Goal: Information Seeking & Learning: Learn about a topic

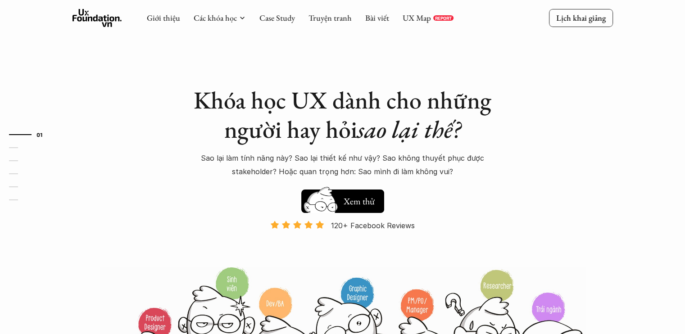
click at [236, 18] on div "Các khóa học" at bounding box center [220, 18] width 52 height 10
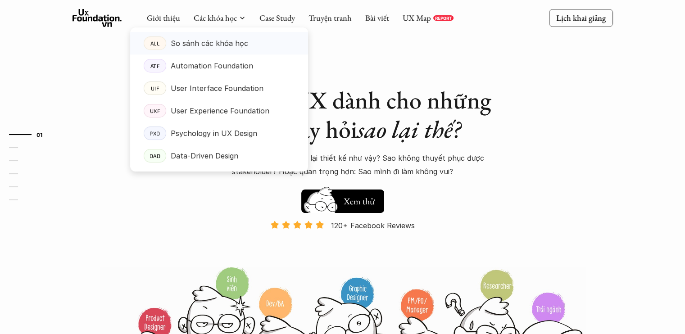
click at [227, 43] on p "So sánh các khóa học" at bounding box center [209, 43] width 77 height 14
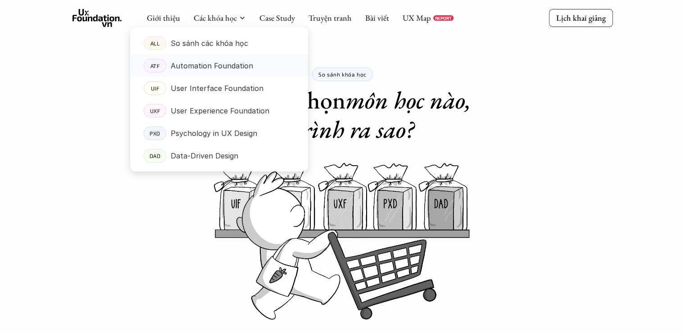
click at [225, 68] on p "Automation Foundation" at bounding box center [212, 66] width 82 height 14
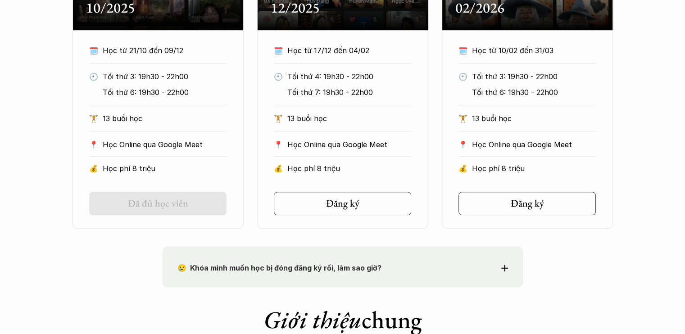
click at [255, 157] on div "Onl Khóa ATF Online Tháng 10/2025 🗓️ Học từ 21/10 đến 09/12 🕙 Tối thứ 3: 19h30 …" at bounding box center [343, 62] width 540 height 334
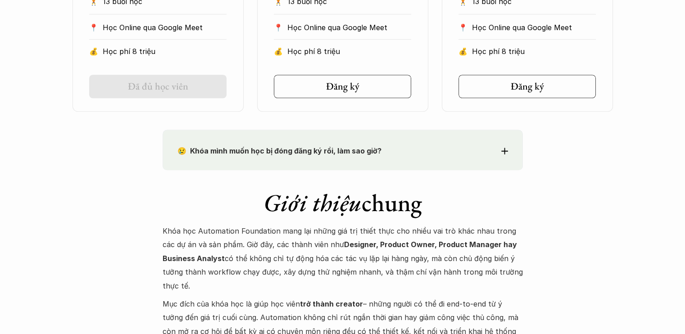
scroll to position [856, 0]
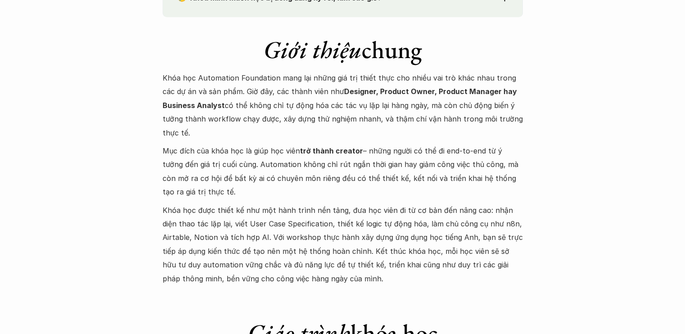
click at [296, 106] on p "Khóa học Automation Foundation mang lại những giá trị thiết thực cho nhiều vai …" at bounding box center [343, 105] width 360 height 68
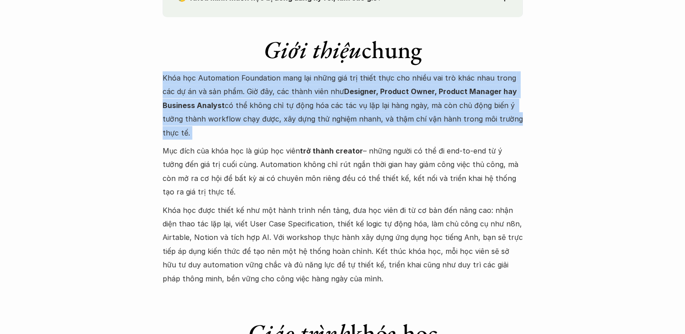
click at [296, 106] on p "Khóa học Automation Foundation mang lại những giá trị thiết thực cho nhiều vai …" at bounding box center [343, 105] width 360 height 68
click at [354, 105] on p "Khóa học Automation Foundation mang lại những giá trị thiết thực cho nhiều vai …" at bounding box center [343, 105] width 360 height 68
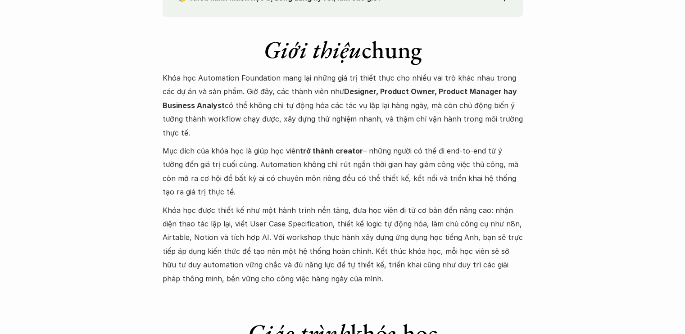
click at [354, 105] on p "Khóa học Automation Foundation mang lại những giá trị thiết thực cho nhiều vai …" at bounding box center [343, 105] width 360 height 68
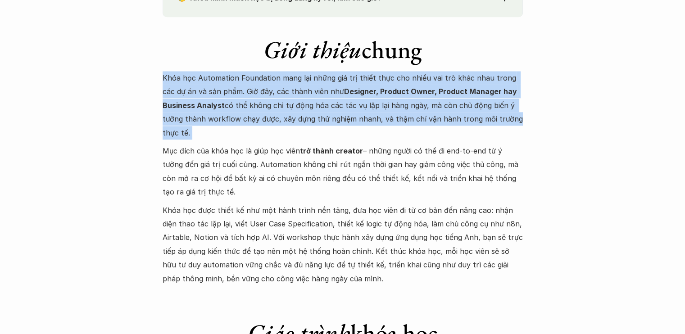
click at [354, 105] on p "Khóa học Automation Foundation mang lại những giá trị thiết thực cho nhiều vai …" at bounding box center [343, 105] width 360 height 68
click at [379, 99] on p "Khóa học Automation Foundation mang lại những giá trị thiết thực cho nhiều vai …" at bounding box center [343, 105] width 360 height 68
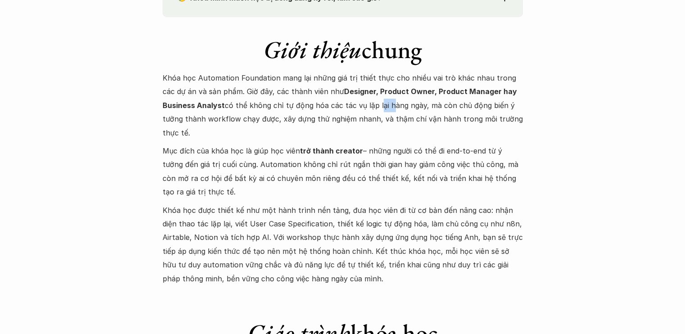
click at [379, 99] on p "Khóa học Automation Foundation mang lại những giá trị thiết thực cho nhiều vai …" at bounding box center [343, 105] width 360 height 68
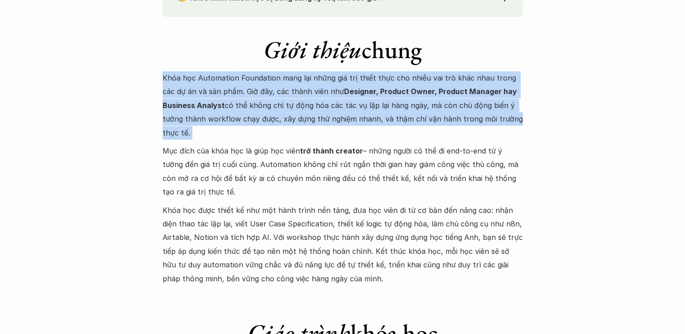
click at [379, 99] on p "Khóa học Automation Foundation mang lại những giá trị thiết thực cho nhiều vai …" at bounding box center [343, 105] width 360 height 68
click at [411, 93] on strong "Designer, Product Owner, Product Manager hay Business Analyst" at bounding box center [341, 98] width 356 height 23
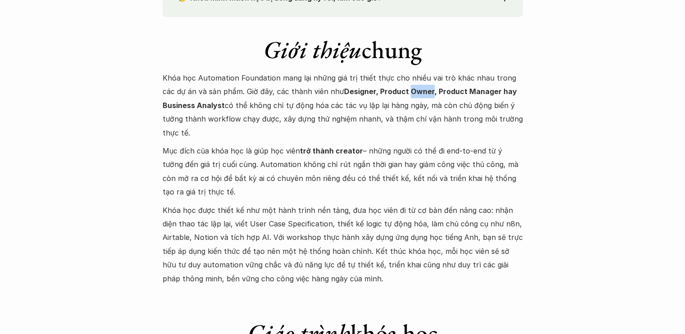
click at [411, 93] on strong "Designer, Product Owner, Product Manager hay Business Analyst" at bounding box center [341, 98] width 356 height 23
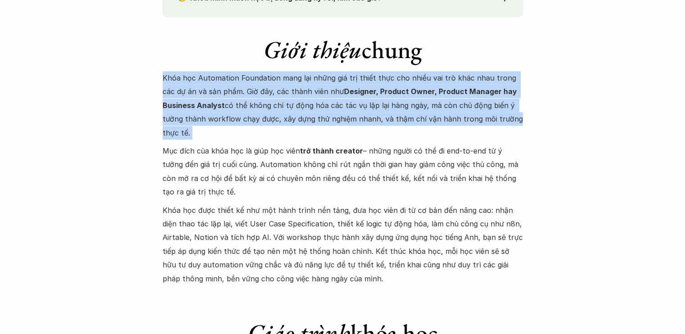
click at [411, 93] on strong "Designer, Product Owner, Product Manager hay Business Analyst" at bounding box center [341, 98] width 356 height 23
click at [440, 90] on strong "Designer, Product Owner, Product Manager hay Business Analyst" at bounding box center [341, 98] width 356 height 23
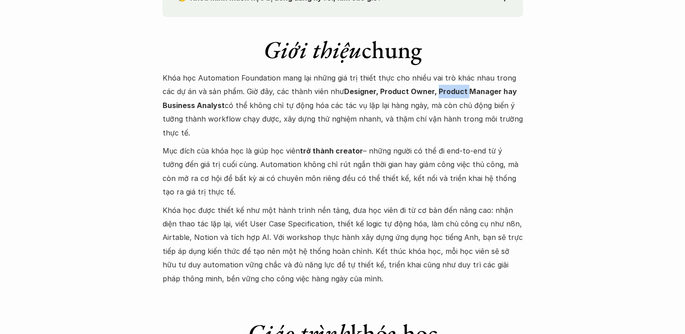
click at [440, 90] on strong "Designer, Product Owner, Product Manager hay Business Analyst" at bounding box center [341, 98] width 356 height 23
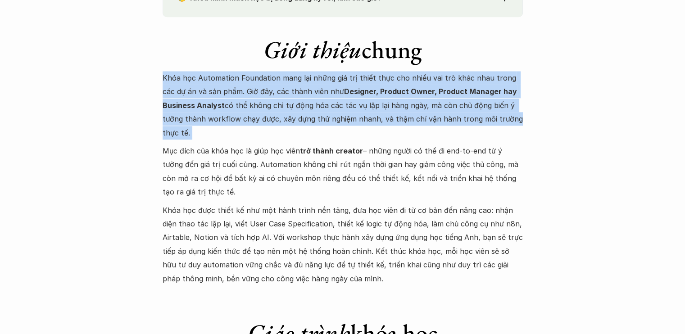
click at [440, 90] on strong "Designer, Product Owner, Product Manager hay Business Analyst" at bounding box center [341, 98] width 356 height 23
click at [459, 86] on p "Khóa học Automation Foundation mang lại những giá trị thiết thực cho nhiều vai …" at bounding box center [343, 105] width 360 height 68
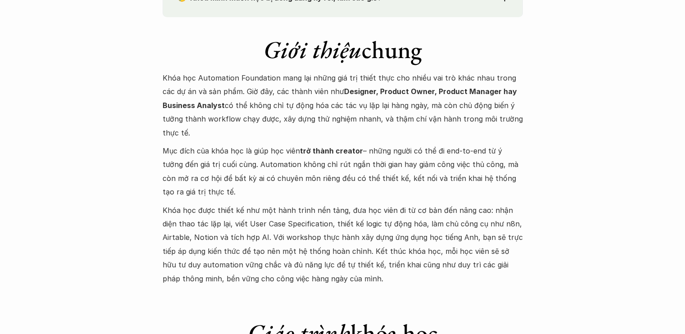
click at [336, 160] on p "Mục đích của khóa học là giúp học viên trở thành creator – những người có thể đ…" at bounding box center [343, 171] width 360 height 55
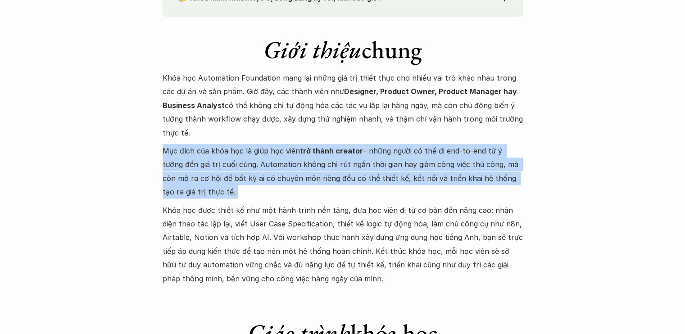
click at [336, 160] on p "Mục đích của khóa học là giúp học viên trở thành creator – những người có thể đ…" at bounding box center [343, 171] width 360 height 55
click at [369, 144] on p "Mục đích của khóa học là giúp học viên trở thành creator – những người có thể đ…" at bounding box center [343, 171] width 360 height 55
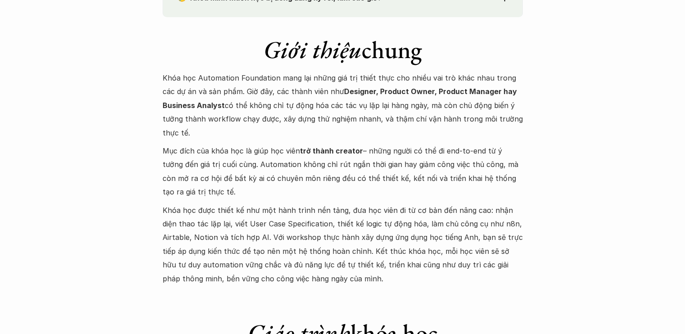
click at [303, 169] on p "Mục đích của khóa học là giúp học viên trở thành creator – những người có thể đ…" at bounding box center [343, 171] width 360 height 55
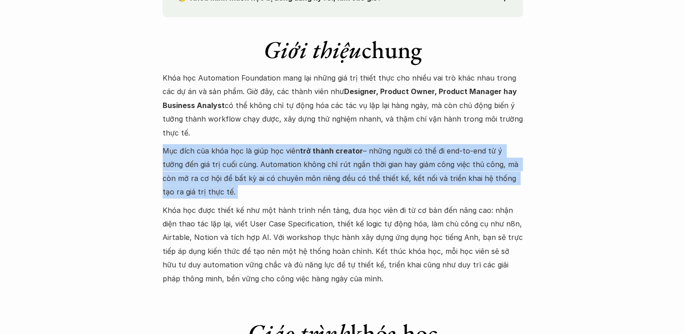
click at [303, 169] on p "Mục đích của khóa học là giúp học viên trở thành creator – những người có thể đ…" at bounding box center [343, 171] width 360 height 55
click at [314, 164] on p "Mục đích của khóa học là giúp học viên trở thành creator – những người có thể đ…" at bounding box center [343, 171] width 360 height 55
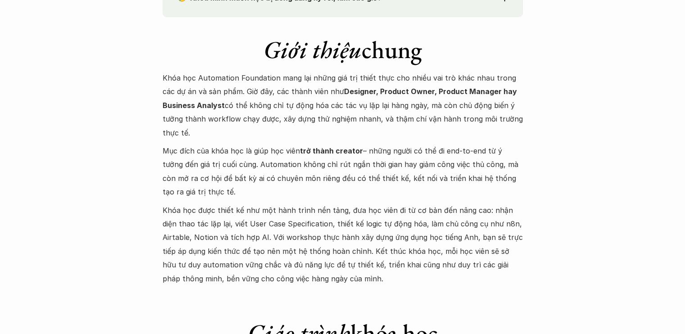
click at [314, 164] on p "Mục đích của khóa học là giúp học viên trở thành creator – những người có thể đ…" at bounding box center [343, 171] width 360 height 55
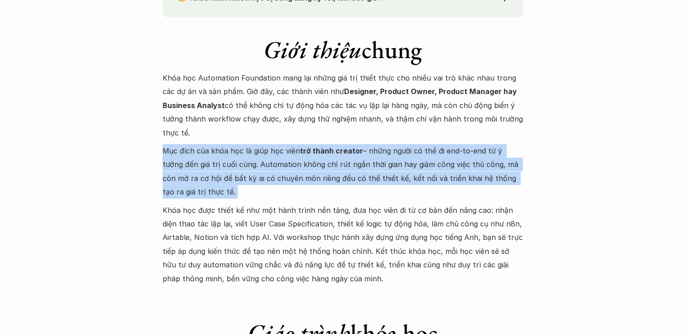
click at [314, 164] on p "Mục đích của khóa học là giúp học viên trở thành creator – những người có thể đ…" at bounding box center [343, 171] width 360 height 55
click at [419, 164] on p "Mục đích của khóa học là giúp học viên trở thành creator – những người có thể đ…" at bounding box center [343, 171] width 360 height 55
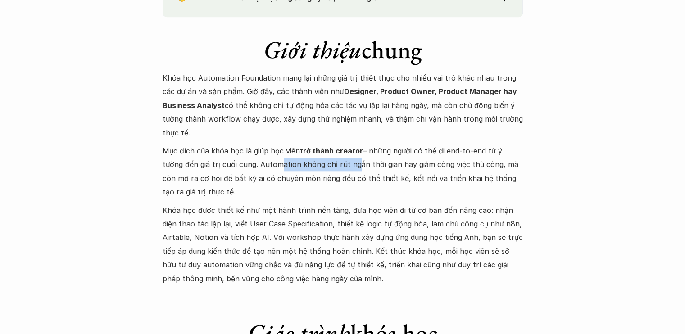
drag, startPoint x: 252, startPoint y: 162, endPoint x: 328, endPoint y: 163, distance: 75.7
click at [328, 163] on p "Mục đích của khóa học là giúp học viên trở thành creator – những người có thể đ…" at bounding box center [343, 171] width 360 height 55
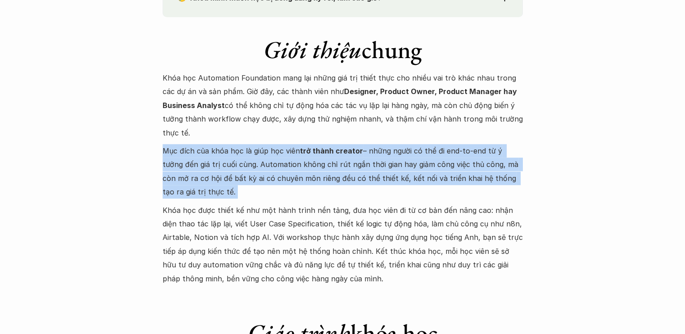
click at [328, 163] on p "Mục đích của khóa học là giúp học viên trở thành creator – những người có thể đ…" at bounding box center [343, 171] width 360 height 55
click at [356, 156] on p "Mục đích của khóa học là giúp học viên trở thành creator – những người có thể đ…" at bounding box center [343, 171] width 360 height 55
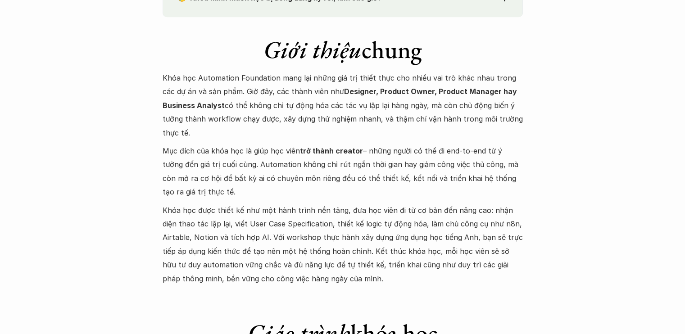
click at [314, 221] on p "Khóa học được thiết kế như một hành trình nền tảng, đưa học viên đi từ cơ bản đ…" at bounding box center [343, 245] width 360 height 82
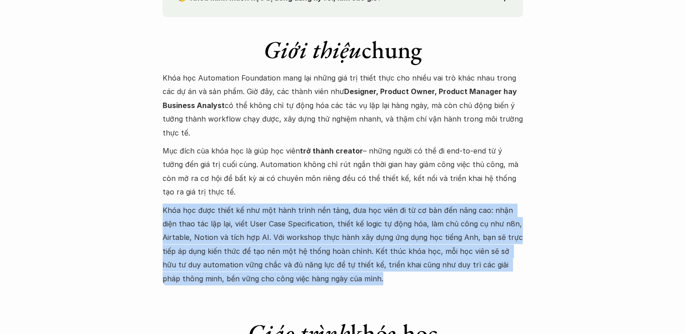
click at [314, 221] on p "Khóa học được thiết kế như một hành trình nền tảng, đưa học viên đi từ cơ bản đ…" at bounding box center [343, 245] width 360 height 82
click at [322, 213] on p "Khóa học được thiết kế như một hành trình nền tảng, đưa học viên đi từ cơ bản đ…" at bounding box center [343, 245] width 360 height 82
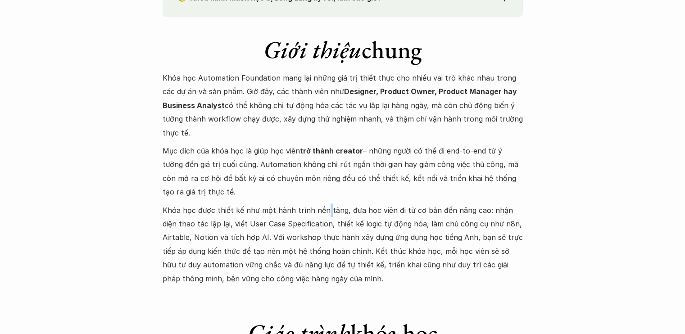
click at [322, 213] on p "Khóa học được thiết kế như một hành trình nền tảng, đưa học viên đi từ cơ bản đ…" at bounding box center [343, 245] width 360 height 82
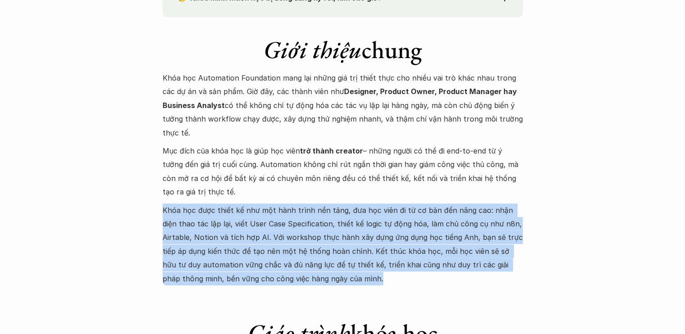
click at [322, 213] on p "Khóa học được thiết kế như một hành trình nền tảng, đưa học viên đi từ cơ bản đ…" at bounding box center [343, 245] width 360 height 82
click at [330, 210] on p "Khóa học được thiết kế như một hành trình nền tảng, đưa học viên đi từ cơ bản đ…" at bounding box center [343, 245] width 360 height 82
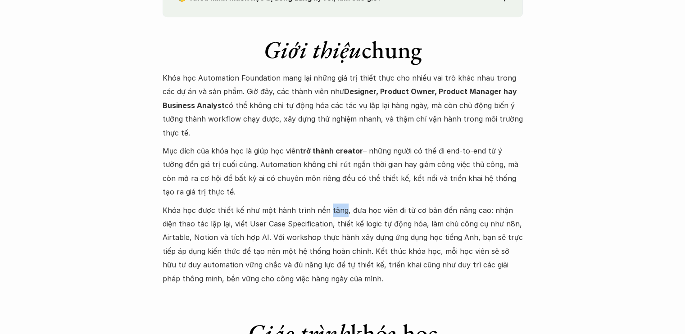
click at [330, 210] on p "Khóa học được thiết kế như một hành trình nền tảng, đưa học viên đi từ cơ bản đ…" at bounding box center [343, 245] width 360 height 82
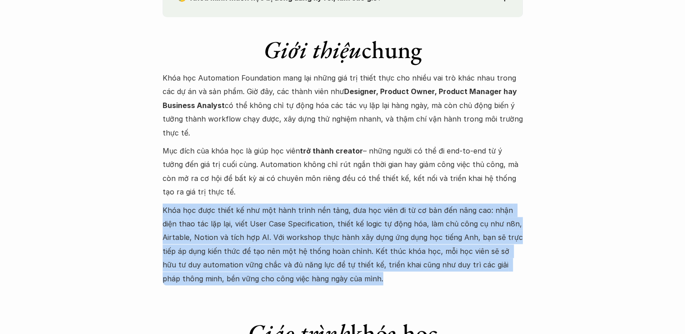
click at [330, 210] on p "Khóa học được thiết kế như một hành trình nền tảng, đưa học viên đi từ cơ bản đ…" at bounding box center [343, 245] width 360 height 82
click at [336, 208] on p "Khóa học được thiết kế như một hành trình nền tảng, đưa học viên đi từ cơ bản đ…" at bounding box center [343, 245] width 360 height 82
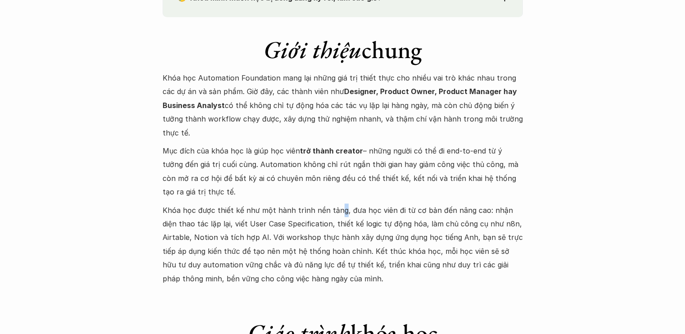
click at [337, 208] on p "Khóa học được thiết kế như một hành trình nền tảng, đưa học viên đi từ cơ bản đ…" at bounding box center [343, 245] width 360 height 82
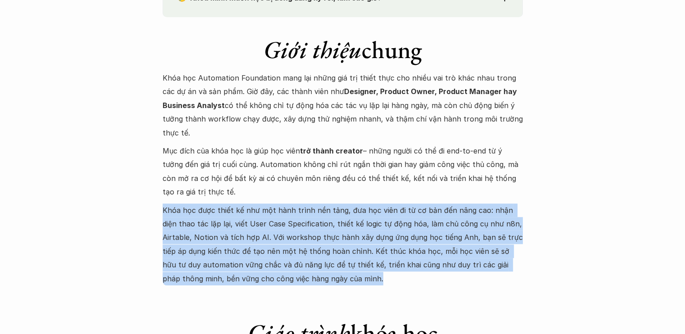
click at [337, 208] on p "Khóa học được thiết kế như một hành trình nền tảng, đưa học viên đi từ cơ bản đ…" at bounding box center [343, 245] width 360 height 82
click at [342, 204] on p "Khóa học được thiết kế như một hành trình nền tảng, đưa học viên đi từ cơ bản đ…" at bounding box center [343, 245] width 360 height 82
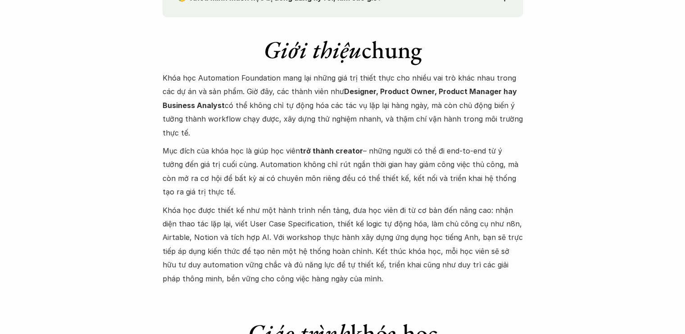
click at [283, 228] on p "Khóa học được thiết kế như một hành trình nền tảng, đưa học viên đi từ cơ bản đ…" at bounding box center [343, 245] width 360 height 82
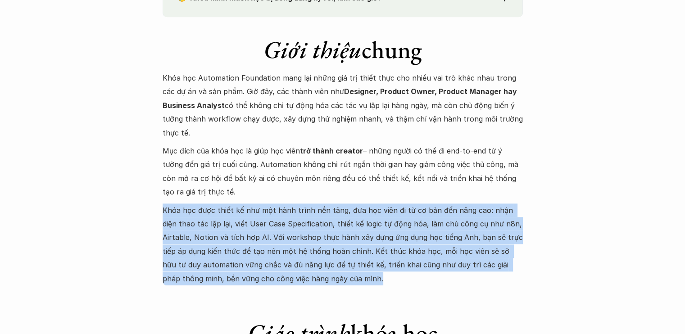
click at [283, 228] on p "Khóa học được thiết kế như một hành trình nền tảng, đưa học viên đi từ cơ bản đ…" at bounding box center [343, 245] width 360 height 82
click at [261, 245] on p "Khóa học được thiết kế như một hành trình nền tảng, đưa học viên đi từ cơ bản đ…" at bounding box center [343, 245] width 360 height 82
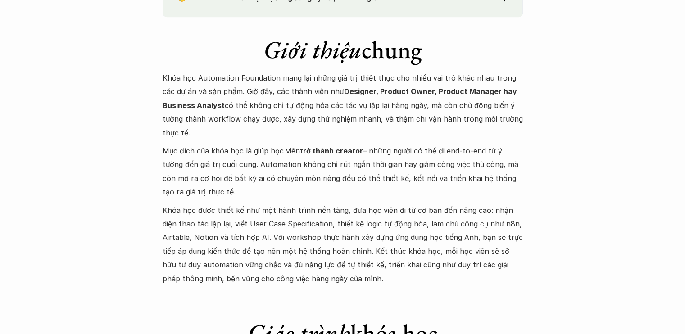
click at [243, 245] on p "Khóa học được thiết kế như một hành trình nền tảng, đưa học viên đi từ cơ bản đ…" at bounding box center [343, 245] width 360 height 82
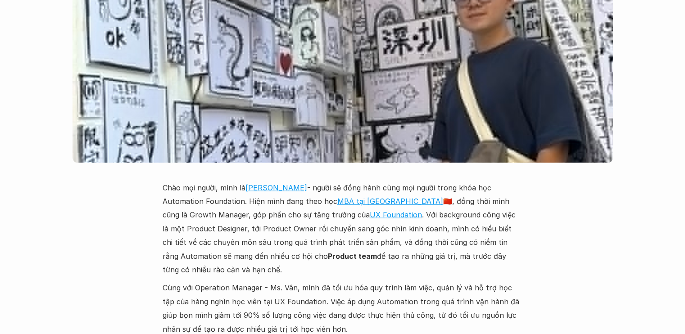
scroll to position [2162, 0]
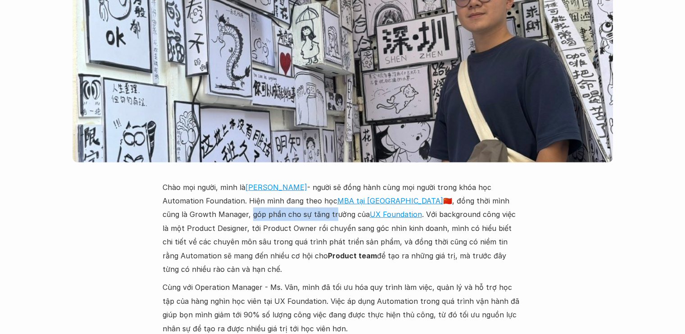
drag, startPoint x: 220, startPoint y: 201, endPoint x: 304, endPoint y: 201, distance: 84.7
click at [303, 201] on p "Chào mọi người, mình là Hoàng Đàm Khánh - người sẽ đồng hành cùng mọi người tro…" at bounding box center [343, 229] width 360 height 96
click at [305, 201] on p "Chào mọi người, mình là Hoàng Đàm Khánh - người sẽ đồng hành cùng mọi người tro…" at bounding box center [343, 229] width 360 height 96
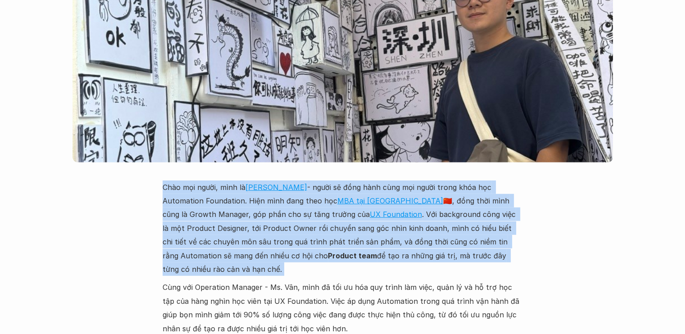
click at [305, 201] on p "Chào mọi người, mình là Hoàng Đàm Khánh - người sẽ đồng hành cùng mọi người tro…" at bounding box center [343, 229] width 360 height 96
click at [277, 202] on p "Chào mọi người, mình là Hoàng Đàm Khánh - người sẽ đồng hành cùng mọi người tro…" at bounding box center [343, 229] width 360 height 96
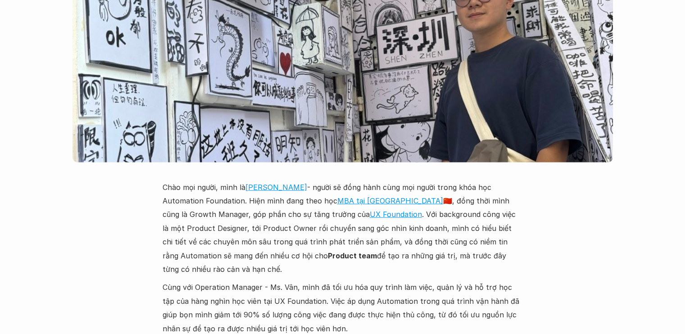
click at [261, 203] on p "Chào mọi người, mình là Hoàng Đàm Khánh - người sẽ đồng hành cùng mọi người tro…" at bounding box center [343, 229] width 360 height 96
click at [226, 212] on p "Chào mọi người, mình là Hoàng Đàm Khánh - người sẽ đồng hành cùng mọi người tro…" at bounding box center [343, 229] width 360 height 96
drag, startPoint x: 212, startPoint y: 214, endPoint x: 263, endPoint y: 214, distance: 51.8
click at [263, 214] on p "Chào mọi người, mình là Hoàng Đàm Khánh - người sẽ đồng hành cùng mọi người tro…" at bounding box center [343, 229] width 360 height 96
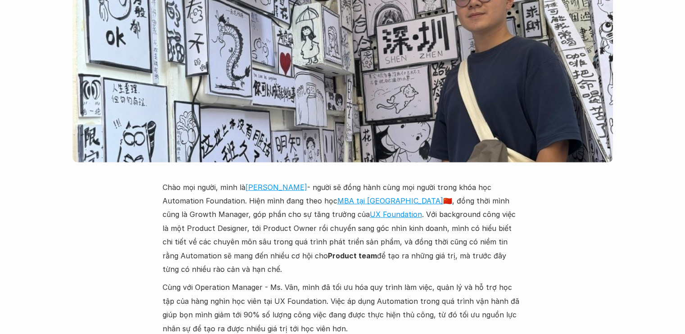
click at [270, 213] on p "Chào mọi người, mình là Hoàng Đàm Khánh - người sẽ đồng hành cùng mọi người tro…" at bounding box center [343, 229] width 360 height 96
click at [344, 213] on p "Chào mọi người, mình là Hoàng Đàm Khánh - người sẽ đồng hành cùng mọi người tro…" at bounding box center [343, 229] width 360 height 96
click at [459, 214] on p "Chào mọi người, mình là Hoàng Đàm Khánh - người sẽ đồng hành cùng mọi người tro…" at bounding box center [343, 229] width 360 height 96
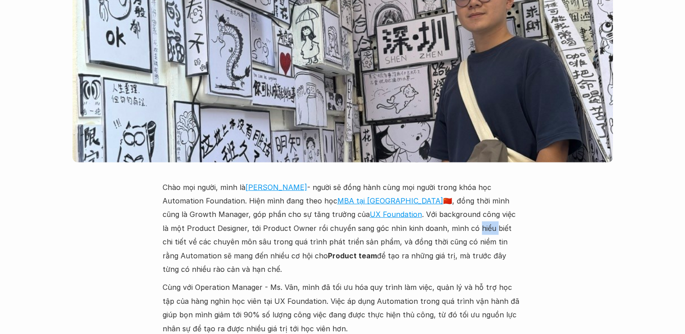
click at [459, 214] on p "Chào mọi người, mình là Hoàng Đàm Khánh - người sẽ đồng hành cùng mọi người tro…" at bounding box center [343, 229] width 360 height 96
click at [511, 214] on p "Chào mọi người, mình là Hoàng Đàm Khánh - người sẽ đồng hành cùng mọi người tro…" at bounding box center [343, 229] width 360 height 96
drag, startPoint x: 202, startPoint y: 230, endPoint x: 335, endPoint y: 228, distance: 132.9
click at [331, 228] on p "Chào mọi người, mình là Hoàng Đàm Khánh - người sẽ đồng hành cùng mọi người tro…" at bounding box center [343, 229] width 360 height 96
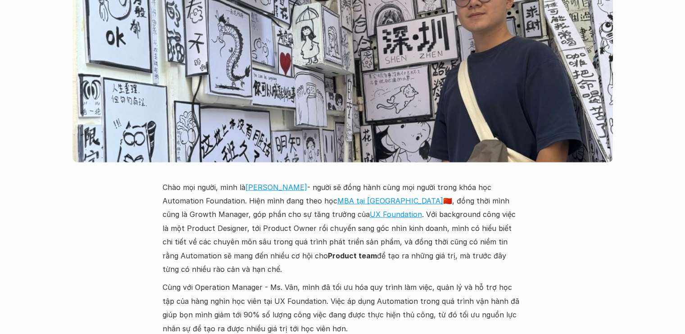
click at [335, 228] on p "Chào mọi người, mình là Hoàng Đàm Khánh - người sẽ đồng hành cùng mọi người tro…" at bounding box center [343, 229] width 360 height 96
click at [429, 228] on p "Chào mọi người, mình là Hoàng Đàm Khánh - người sẽ đồng hành cùng mọi người tro…" at bounding box center [343, 229] width 360 height 96
click at [468, 216] on p "Chào mọi người, mình là Hoàng Đàm Khánh - người sẽ đồng hành cùng mọi người tro…" at bounding box center [343, 229] width 360 height 96
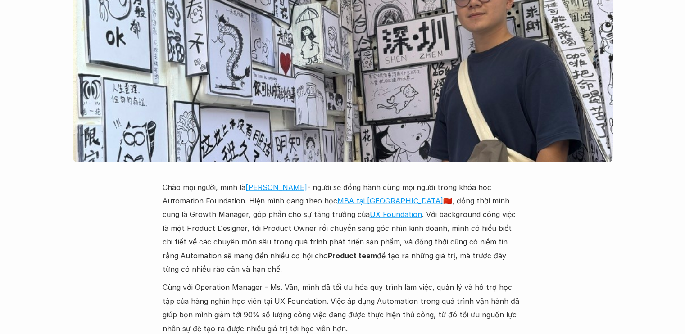
click at [483, 216] on p "Chào mọi người, mình là Hoàng Đàm Khánh - người sẽ đồng hành cùng mọi người tro…" at bounding box center [343, 229] width 360 height 96
click at [456, 218] on p "Chào mọi người, mình là Hoàng Đàm Khánh - người sẽ đồng hành cùng mọi người tro…" at bounding box center [343, 229] width 360 height 96
click at [454, 218] on p "Chào mọi người, mình là Hoàng Đàm Khánh - người sẽ đồng hành cùng mọi người tro…" at bounding box center [343, 229] width 360 height 96
click at [409, 217] on p "Chào mọi người, mình là Hoàng Đàm Khánh - người sẽ đồng hành cùng mọi người tro…" at bounding box center [343, 229] width 360 height 96
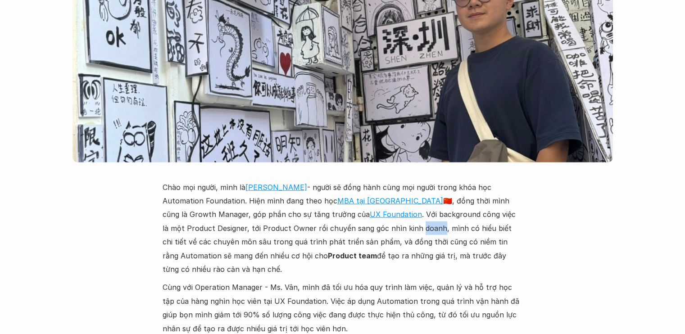
click at [409, 217] on p "Chào mọi người, mình là Hoàng Đàm Khánh - người sẽ đồng hành cùng mọi người tro…" at bounding box center [343, 229] width 360 height 96
click at [452, 216] on p "Chào mọi người, mình là Hoàng Đàm Khánh - người sẽ đồng hành cùng mọi người tro…" at bounding box center [343, 229] width 360 height 96
click at [519, 217] on p "Chào mọi người, mình là Hoàng Đàm Khánh - người sẽ đồng hành cùng mọi người tro…" at bounding box center [343, 229] width 360 height 96
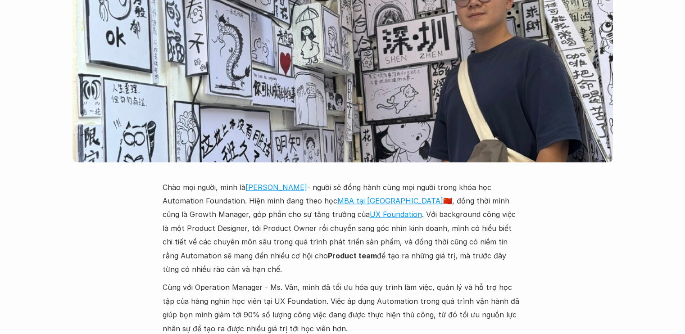
click at [491, 218] on p "Chào mọi người, mình là Hoàng Đàm Khánh - người sẽ đồng hành cùng mọi người tro…" at bounding box center [343, 229] width 360 height 96
click at [456, 218] on p "Chào mọi người, mình là Hoàng Đàm Khánh - người sẽ đồng hành cùng mọi người tro…" at bounding box center [343, 229] width 360 height 96
click at [455, 218] on p "Chào mọi người, mình là Hoàng Đàm Khánh - người sẽ đồng hành cùng mọi người tro…" at bounding box center [343, 229] width 360 height 96
click at [409, 218] on p "Chào mọi người, mình là Hoàng Đàm Khánh - người sẽ đồng hành cùng mọi người tro…" at bounding box center [343, 229] width 360 height 96
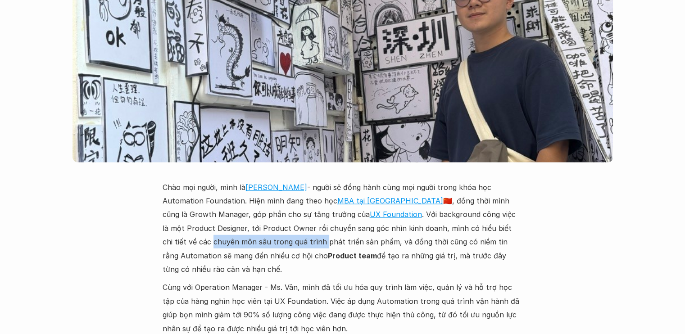
drag, startPoint x: 186, startPoint y: 234, endPoint x: 312, endPoint y: 233, distance: 125.6
click at [312, 233] on p "Chào mọi người, mình là Hoàng Đàm Khánh - người sẽ đồng hành cùng mọi người tro…" at bounding box center [343, 229] width 360 height 96
click at [357, 233] on p "Chào mọi người, mình là Hoàng Đàm Khánh - người sẽ đồng hành cùng mọi người tro…" at bounding box center [343, 229] width 360 height 96
click at [412, 230] on p "Chào mọi người, mình là Hoàng Đàm Khánh - người sẽ đồng hành cùng mọi người tro…" at bounding box center [343, 229] width 360 height 96
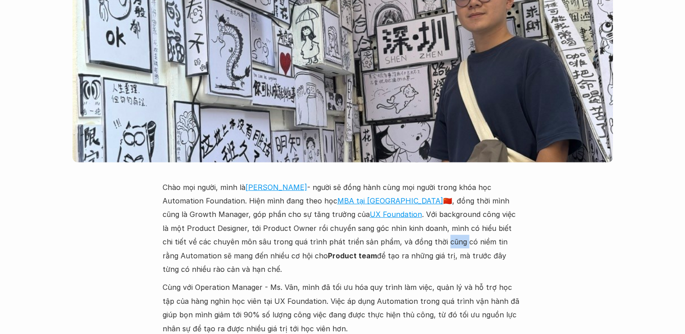
click at [412, 230] on p "Chào mọi người, mình là Hoàng Đàm Khánh - người sẽ đồng hành cùng mọi người tro…" at bounding box center [343, 229] width 360 height 96
click at [476, 226] on p "Chào mọi người, mình là Hoàng Đàm Khánh - người sẽ đồng hành cùng mọi người tro…" at bounding box center [343, 229] width 360 height 96
drag, startPoint x: 204, startPoint y: 238, endPoint x: 297, endPoint y: 237, distance: 93.7
click at [290, 237] on p "Chào mọi người, mình là Hoàng Đàm Khánh - người sẽ đồng hành cùng mọi người tro…" at bounding box center [343, 229] width 360 height 96
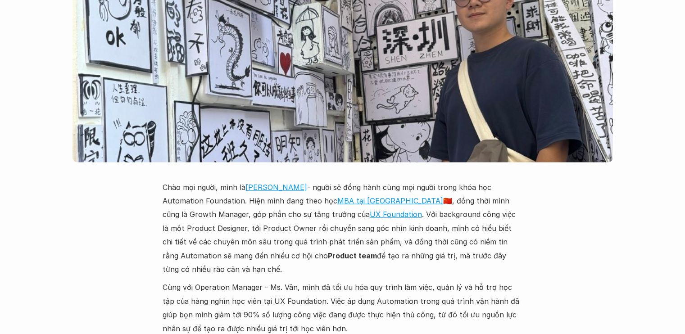
click at [308, 236] on p "Chào mọi người, mình là Hoàng Đàm Khánh - người sẽ đồng hành cùng mọi người tro…" at bounding box center [343, 229] width 360 height 96
click at [373, 232] on p "Chào mọi người, mình là Hoàng Đàm Khánh - người sẽ đồng hành cùng mọi người tro…" at bounding box center [343, 229] width 360 height 96
click at [411, 221] on p "Chào mọi người, mình là Hoàng Đàm Khánh - người sẽ đồng hành cùng mọi người tro…" at bounding box center [343, 229] width 360 height 96
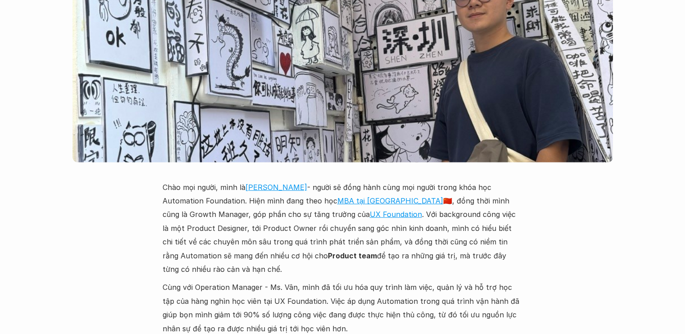
click at [431, 216] on p "Chào mọi người, mình là Hoàng Đàm Khánh - người sẽ đồng hành cùng mọi người tro…" at bounding box center [343, 229] width 360 height 96
click at [204, 213] on p "Chào mọi người, mình là Hoàng Đàm Khánh - người sẽ đồng hành cùng mọi người tro…" at bounding box center [343, 229] width 360 height 96
click at [280, 213] on p "Chào mọi người, mình là Hoàng Đàm Khánh - người sẽ đồng hành cùng mọi người tro…" at bounding box center [343, 229] width 360 height 96
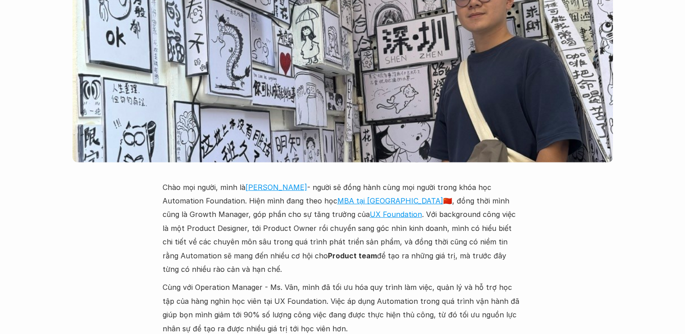
click at [324, 215] on p "Chào mọi người, mình là Hoàng Đàm Khánh - người sẽ đồng hành cùng mọi người tro…" at bounding box center [343, 229] width 360 height 96
click at [371, 216] on p "Chào mọi người, mình là Hoàng Đàm Khánh - người sẽ đồng hành cùng mọi người tro…" at bounding box center [343, 229] width 360 height 96
click at [304, 215] on p "Chào mọi người, mình là Hoàng Đàm Khánh - người sẽ đồng hành cùng mọi người tro…" at bounding box center [343, 229] width 360 height 96
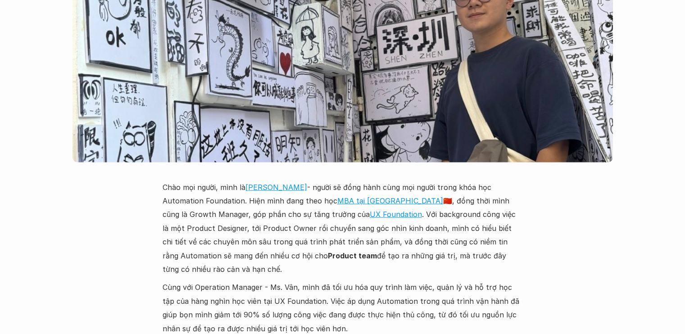
click at [250, 214] on p "Chào mọi người, mình là Hoàng Đàm Khánh - người sẽ đồng hành cùng mọi người tro…" at bounding box center [343, 229] width 360 height 96
drag, startPoint x: 224, startPoint y: 217, endPoint x: 369, endPoint y: 218, distance: 145.0
click at [346, 218] on p "Chào mọi người, mình là Hoàng Đàm Khánh - người sẽ đồng hành cùng mọi người tro…" at bounding box center [343, 229] width 360 height 96
click at [369, 218] on p "Chào mọi người, mình là Hoàng Đàm Khánh - người sẽ đồng hành cùng mọi người tro…" at bounding box center [343, 229] width 360 height 96
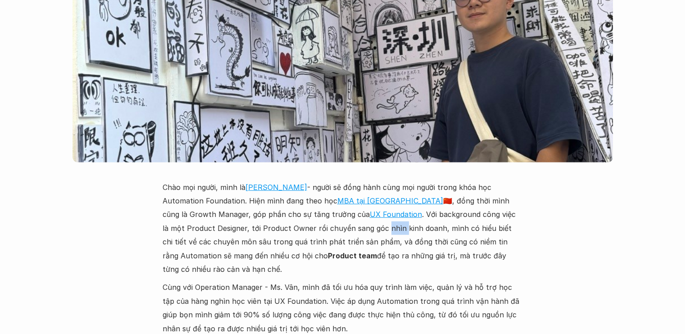
click at [369, 218] on p "Chào mọi người, mình là Hoàng Đàm Khánh - người sẽ đồng hành cùng mọi người tro…" at bounding box center [343, 229] width 360 height 96
click at [308, 228] on p "Chào mọi người, mình là Hoàng Đàm Khánh - người sẽ đồng hành cùng mọi người tro…" at bounding box center [343, 229] width 360 height 96
click at [279, 227] on p "Chào mọi người, mình là Hoàng Đàm Khánh - người sẽ đồng hành cùng mọi người tro…" at bounding box center [343, 229] width 360 height 96
click at [274, 228] on p "Chào mọi người, mình là Hoàng Đàm Khánh - người sẽ đồng hành cùng mọi người tro…" at bounding box center [343, 229] width 360 height 96
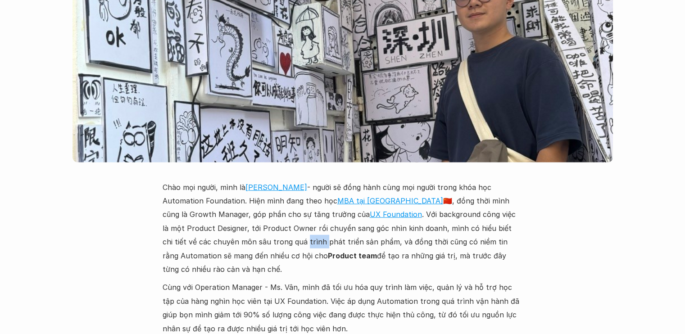
click at [274, 228] on p "Chào mọi người, mình là Hoàng Đàm Khánh - người sẽ đồng hành cùng mọi người tro…" at bounding box center [343, 229] width 360 height 96
click at [214, 233] on p "Chào mọi người, mình là Hoàng Đàm Khánh - người sẽ đồng hành cùng mọi người tro…" at bounding box center [343, 229] width 360 height 96
click at [229, 281] on p "Cùng với Operation Manager - Ms. Vân, mình đã tối ưu hóa quy trình làm việc, qu…" at bounding box center [343, 308] width 360 height 55
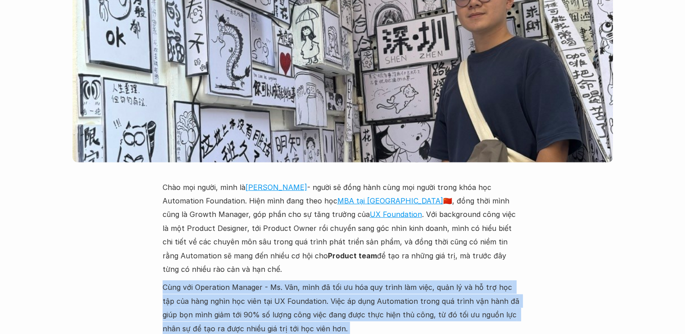
click at [229, 281] on p "Cùng với Operation Manager - Ms. Vân, mình đã tối ưu hóa quy trình làm việc, qu…" at bounding box center [343, 308] width 360 height 55
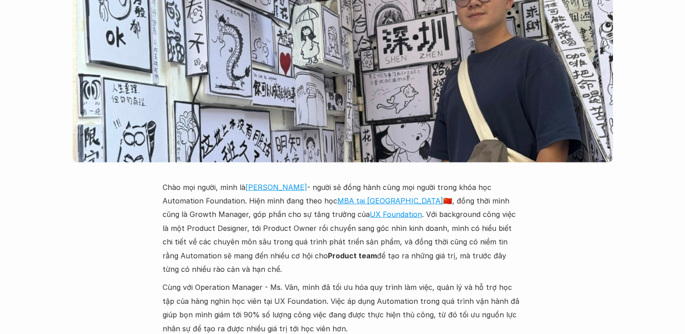
click at [233, 254] on p "Chào mọi người, mình là Hoàng Đàm Khánh - người sẽ đồng hành cùng mọi người tro…" at bounding box center [343, 229] width 360 height 96
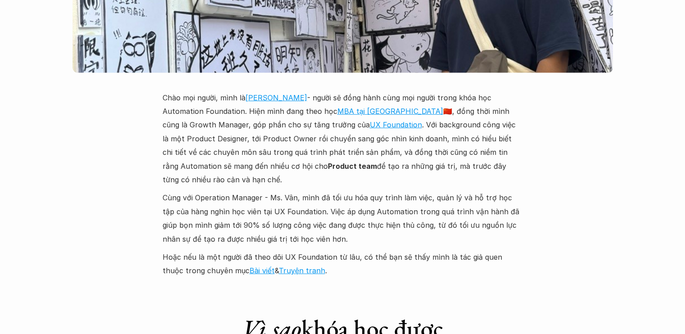
scroll to position [2252, 0]
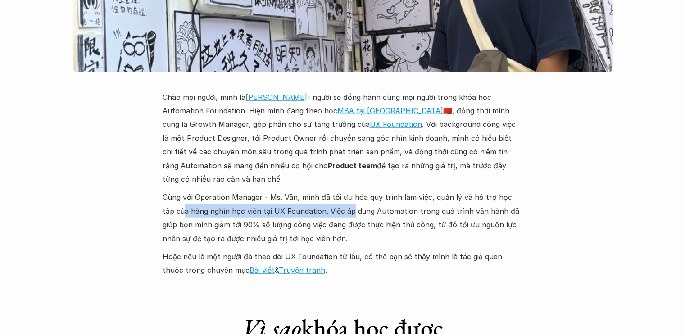
drag, startPoint x: 191, startPoint y: 197, endPoint x: 336, endPoint y: 197, distance: 144.6
click at [336, 197] on p "Cùng với Operation Manager - Ms. Vân, mình đã tối ưu hóa quy trình làm việc, qu…" at bounding box center [343, 217] width 360 height 55
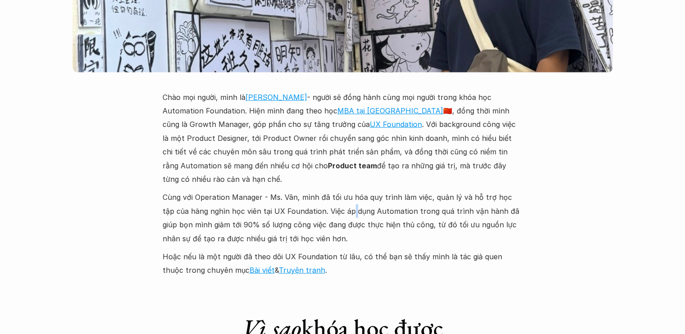
click at [336, 197] on p "Cùng với Operation Manager - Ms. Vân, mình đã tối ưu hóa quy trình làm việc, qu…" at bounding box center [343, 217] width 360 height 55
click at [346, 197] on p "Cùng với Operation Manager - Ms. Vân, mình đã tối ưu hóa quy trình làm việc, qu…" at bounding box center [343, 217] width 360 height 55
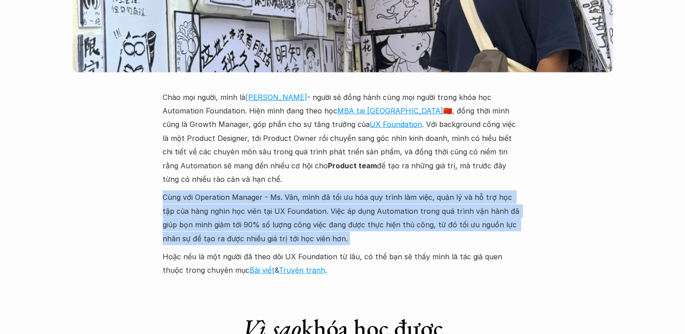
click at [346, 197] on p "Cùng với Operation Manager - Ms. Vân, mình đã tối ưu hóa quy trình làm việc, qu…" at bounding box center [343, 217] width 360 height 55
click at [411, 197] on p "Cùng với Operation Manager - Ms. Vân, mình đã tối ưu hóa quy trình làm việc, qu…" at bounding box center [343, 217] width 360 height 55
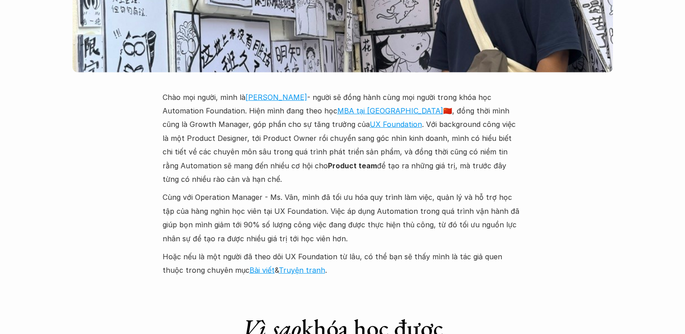
click at [411, 197] on p "Cùng với Operation Manager - Ms. Vân, mình đã tối ưu hóa quy trình làm việc, qu…" at bounding box center [343, 217] width 360 height 55
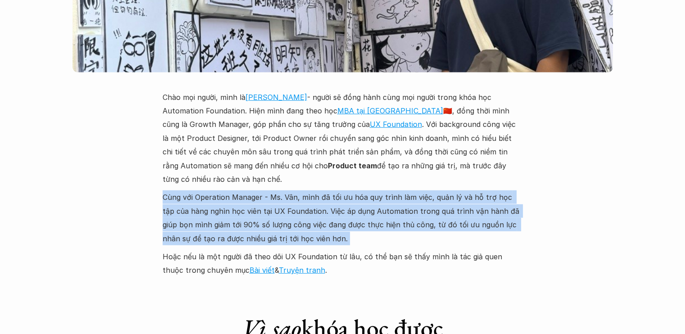
click at [446, 191] on p "Cùng với Operation Manager - Ms. Vân, mình đã tối ưu hóa quy trình làm việc, qu…" at bounding box center [343, 217] width 360 height 55
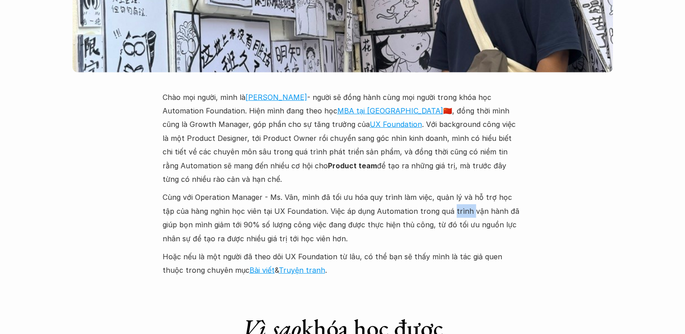
click at [446, 191] on p "Cùng với Operation Manager - Ms. Vân, mình đã tối ưu hóa quy trình làm việc, qu…" at bounding box center [343, 217] width 360 height 55
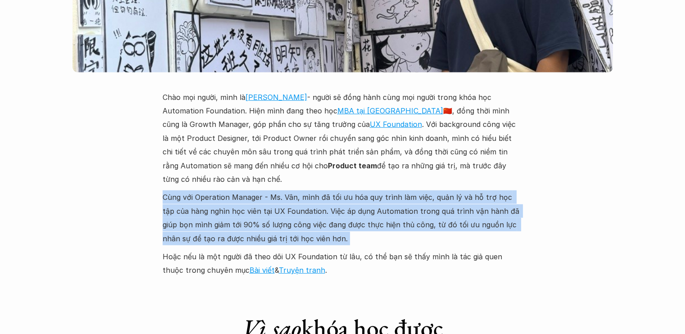
click at [446, 191] on p "Cùng với Operation Manager - Ms. Vân, mình đã tối ưu hóa quy trình làm việc, qu…" at bounding box center [343, 217] width 360 height 55
click at [453, 190] on p "Cùng với Operation Manager - Ms. Vân, mình đã tối ưu hóa quy trình làm việc, qu…" at bounding box center [343, 217] width 360 height 55
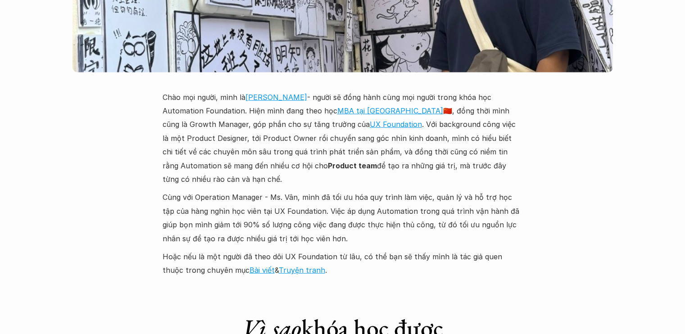
click at [454, 190] on p "Cùng với Operation Manager - Ms. Vân, mình đã tối ưu hóa quy trình làm việc, qu…" at bounding box center [343, 217] width 360 height 55
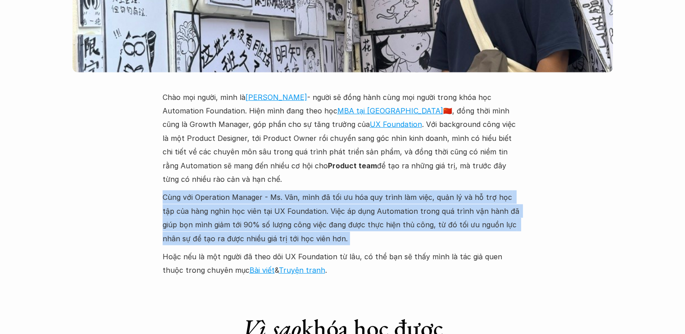
click at [454, 190] on p "Cùng với Operation Manager - Ms. Vân, mình đã tối ưu hóa quy trình làm việc, qu…" at bounding box center [343, 217] width 360 height 55
click at [470, 190] on p "Cùng với Operation Manager - Ms. Vân, mình đã tối ưu hóa quy trình làm việc, qu…" at bounding box center [343, 217] width 360 height 55
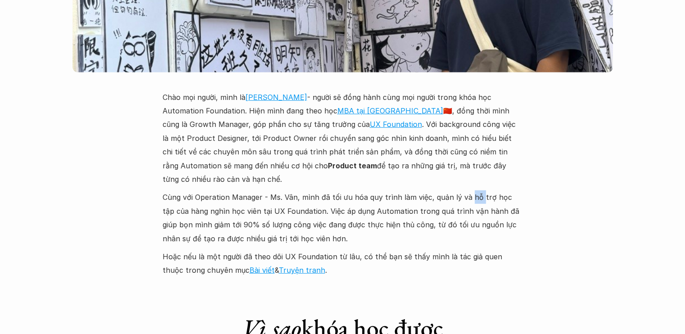
click at [470, 190] on p "Cùng với Operation Manager - Ms. Vân, mình đã tối ưu hóa quy trình làm việc, qu…" at bounding box center [343, 217] width 360 height 55
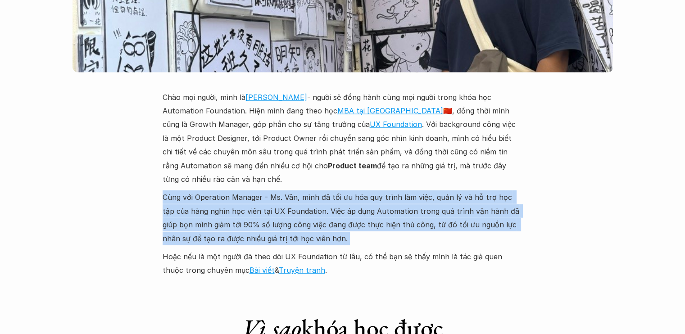
click at [470, 190] on p "Cùng với Operation Manager - Ms. Vân, mình đã tối ưu hóa quy trình làm việc, qu…" at bounding box center [343, 217] width 360 height 55
click at [502, 190] on p "Cùng với Operation Manager - Ms. Vân, mình đã tối ưu hóa quy trình làm việc, qu…" at bounding box center [343, 217] width 360 height 55
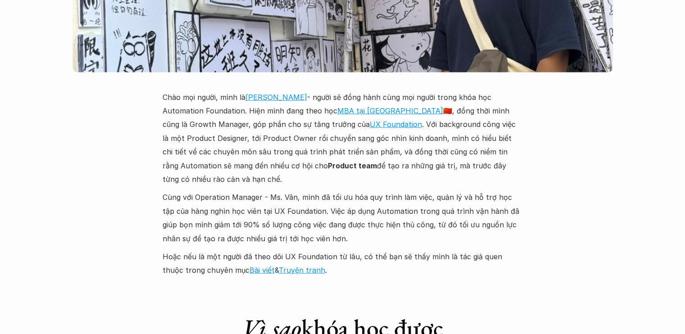
click at [417, 250] on p "Hoặc nếu là một người đã theo dõi UX Foundation từ lâu, có thể bạn sẽ thấy mình…" at bounding box center [343, 263] width 360 height 27
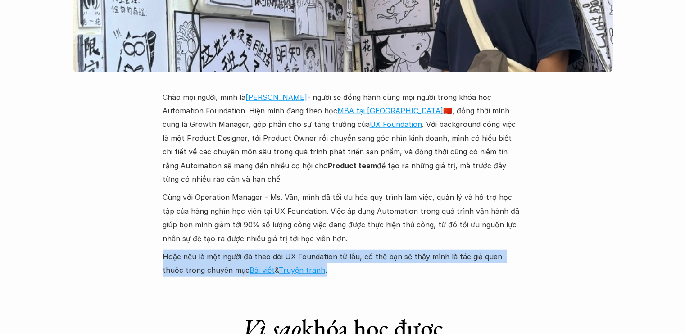
click at [417, 250] on p "Hoặc nếu là một người đã theo dõi UX Foundation từ lâu, có thể bạn sẽ thấy mình…" at bounding box center [343, 263] width 360 height 27
click at [443, 250] on p "Hoặc nếu là một người đã theo dõi UX Foundation từ lâu, có thể bạn sẽ thấy mình…" at bounding box center [343, 263] width 360 height 27
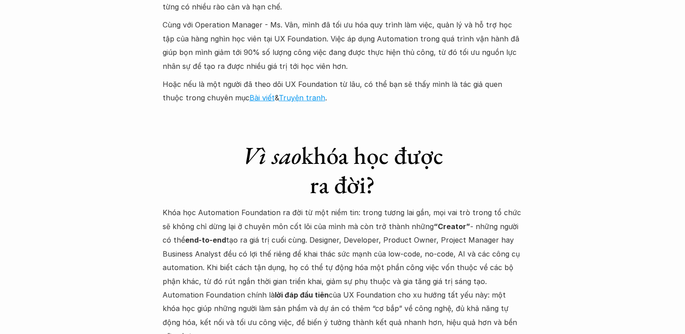
scroll to position [2432, 0]
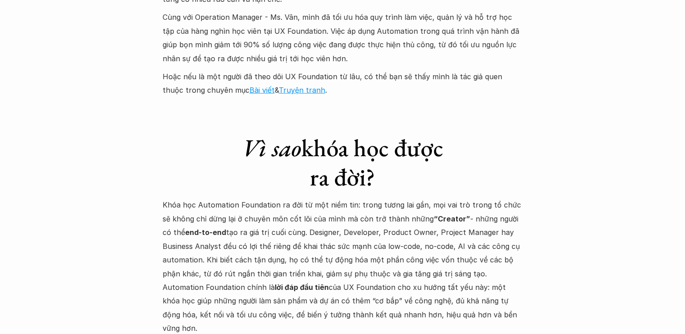
click at [325, 198] on p "Khóa học Automation Foundation ra đời từ một niềm tin: trong tương lai gần, mọi…" at bounding box center [343, 266] width 360 height 137
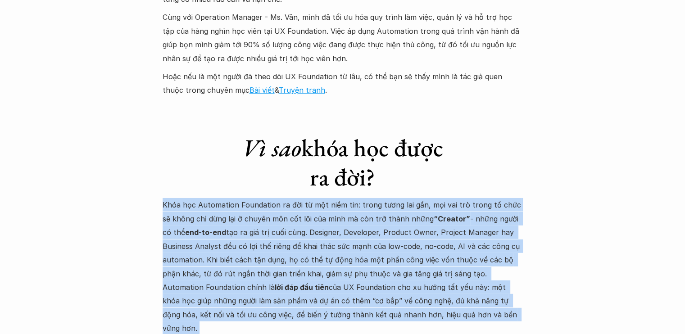
click at [325, 198] on p "Khóa học Automation Foundation ra đời từ một niềm tin: trong tương lai gần, mọi…" at bounding box center [343, 266] width 360 height 137
click at [385, 198] on p "Khóa học Automation Foundation ra đời từ một niềm tin: trong tương lai gần, mọi…" at bounding box center [343, 266] width 360 height 137
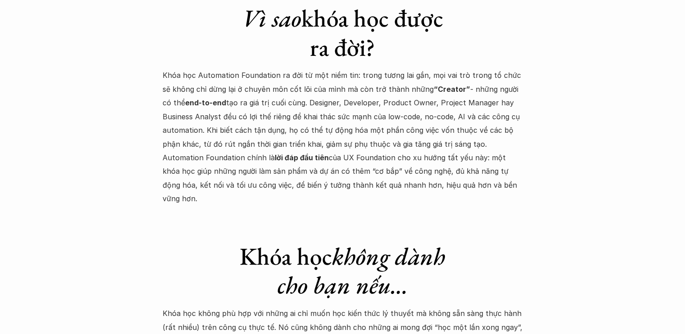
scroll to position [2657, 0]
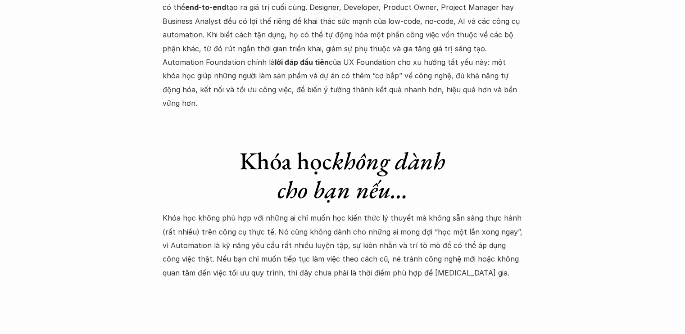
click at [236, 211] on p "Khóa học không phù hợp với những ai chỉ muốn học kiến thức lý thuyết mà không s…" at bounding box center [343, 245] width 360 height 68
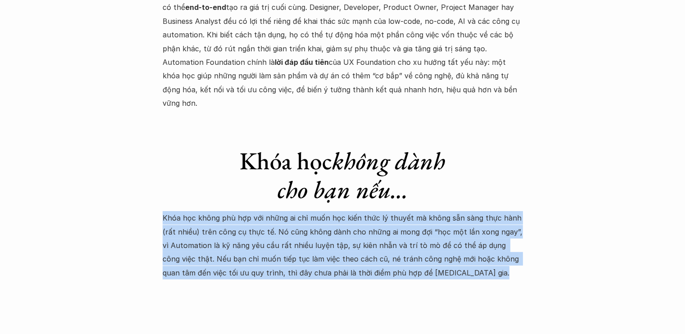
click at [236, 211] on p "Khóa học không phù hợp với những ai chỉ muốn học kiến thức lý thuyết mà không s…" at bounding box center [343, 245] width 360 height 68
click at [299, 211] on p "Khóa học không phù hợp với những ai chỉ muốn học kiến thức lý thuyết mà không s…" at bounding box center [343, 245] width 360 height 68
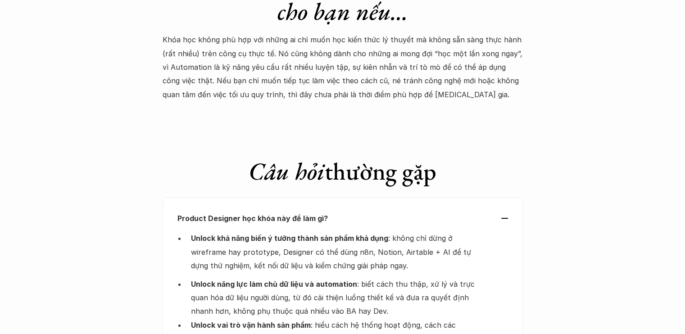
scroll to position [2927, 0]
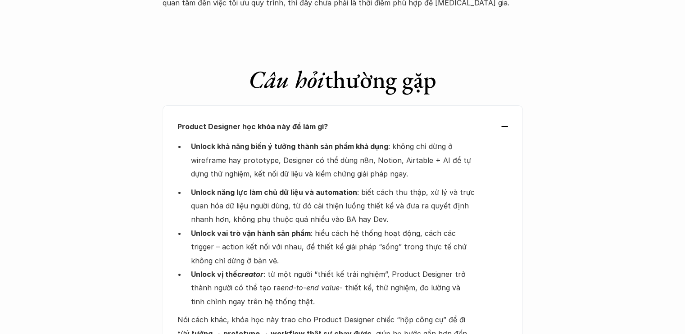
click at [279, 140] on p "Unlock khả năng biến ý tưởng thành sản phẩm khả dụng : không chỉ dừng ở wirefra…" at bounding box center [333, 160] width 284 height 41
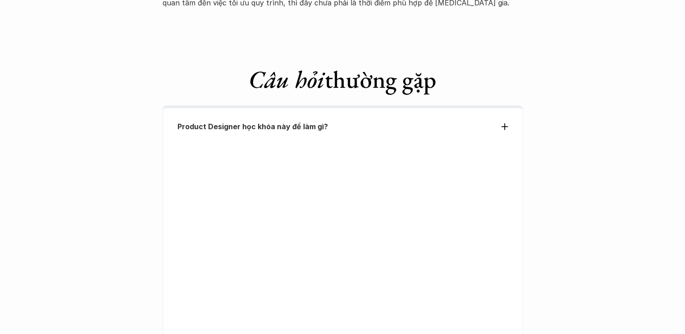
click at [279, 134] on div "Product Designer học khóa này để làm gì?" at bounding box center [343, 232] width 360 height 254
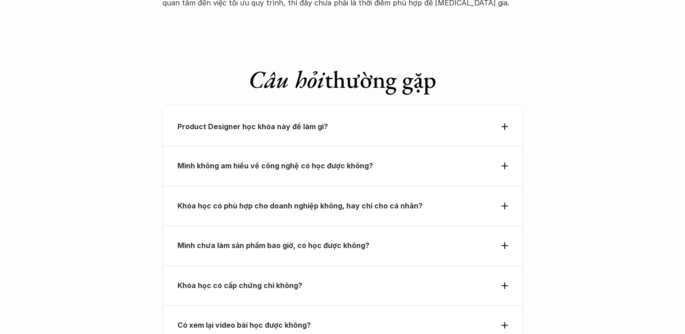
click at [309, 106] on div "Product Designer học khóa này để làm gì?" at bounding box center [343, 125] width 360 height 41
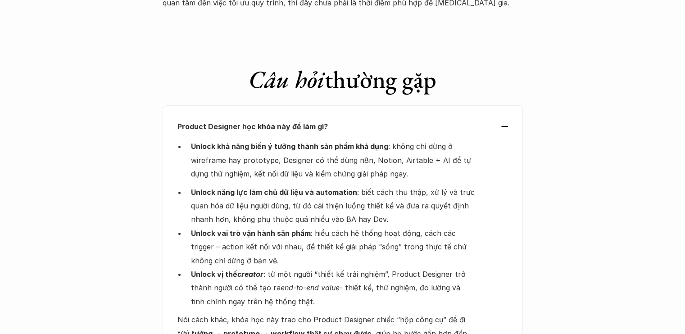
click at [351, 120] on p "Product Designer học khóa này để làm gì?" at bounding box center [326, 127] width 298 height 14
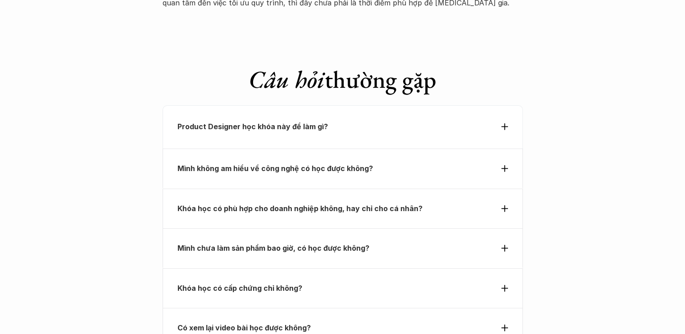
click at [317, 107] on div "Product Designer học khóa này để làm gì?" at bounding box center [343, 126] width 360 height 43
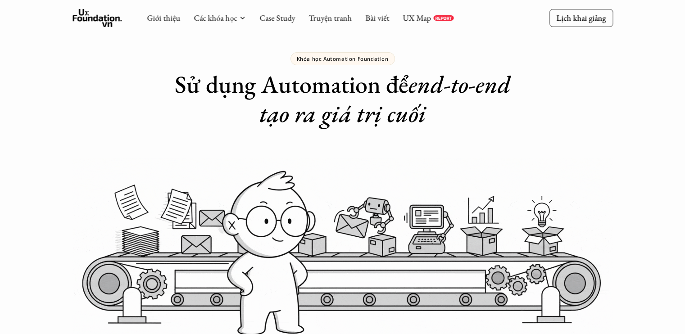
scroll to position [0, 0]
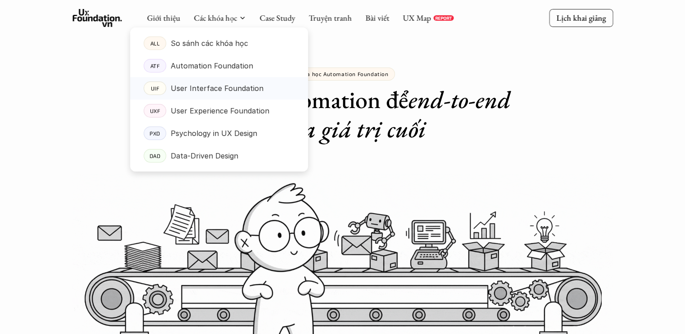
click at [229, 86] on p "User Interface Foundation" at bounding box center [217, 89] width 93 height 14
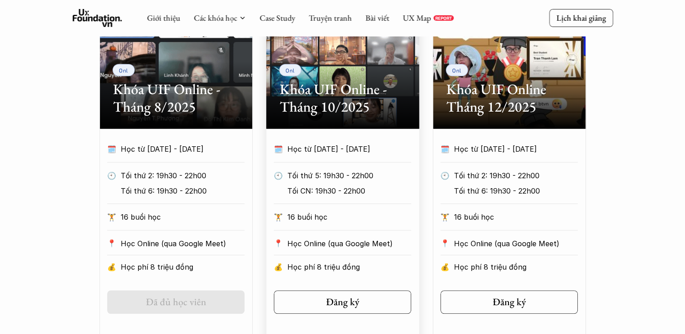
scroll to position [495, 0]
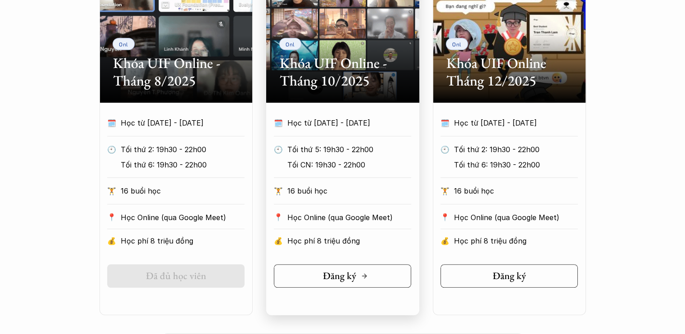
click at [336, 275] on h5 "Đăng ký" at bounding box center [339, 276] width 33 height 12
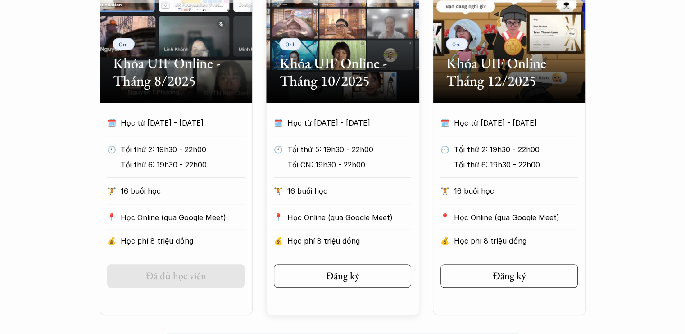
click at [424, 195] on div "🗓️ Học từ 26/10/2025 - 21/12/2025 🕙 Tối thứ 5: 19h30 - 22h00 Tối CN: 19h30 - 22…" at bounding box center [342, 184] width 164 height 136
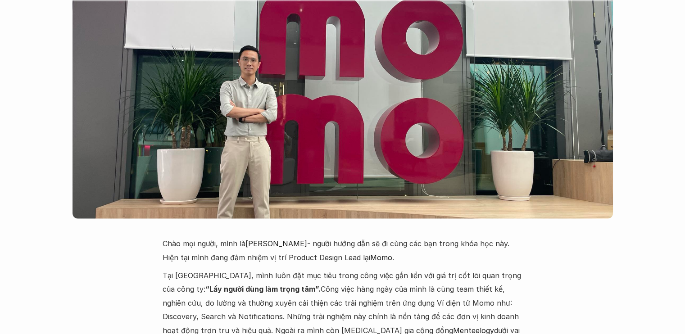
scroll to position [1846, 0]
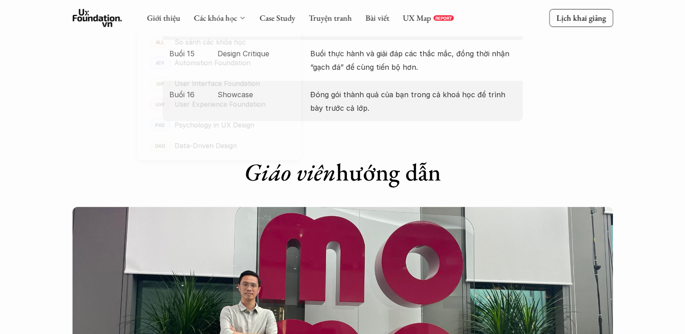
click at [237, 14] on div "Các khóa học" at bounding box center [220, 18] width 52 height 10
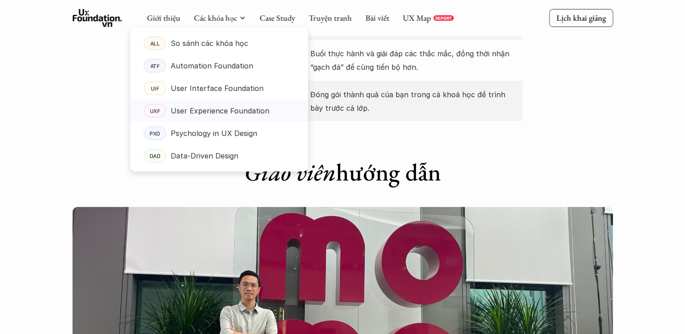
click at [229, 109] on p "User Experience Foundation" at bounding box center [220, 111] width 99 height 14
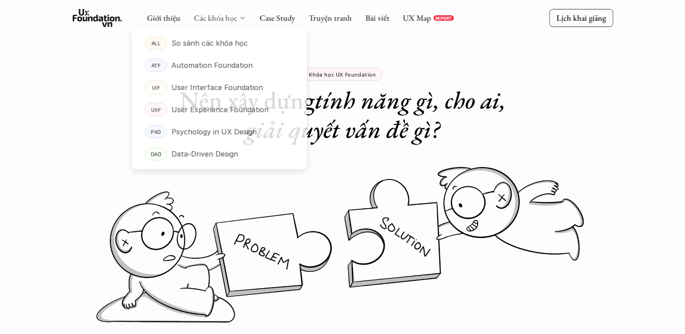
click at [232, 19] on link "Các khóa học" at bounding box center [215, 18] width 43 height 10
click at [247, 133] on p "Psychology in UX Design" at bounding box center [214, 134] width 86 height 14
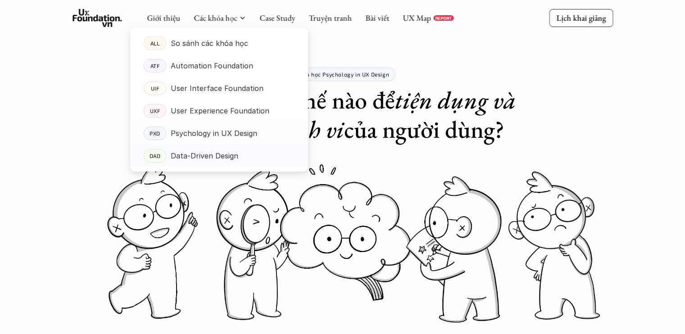
click at [234, 157] on p "Data-Driven Design" at bounding box center [205, 156] width 68 height 14
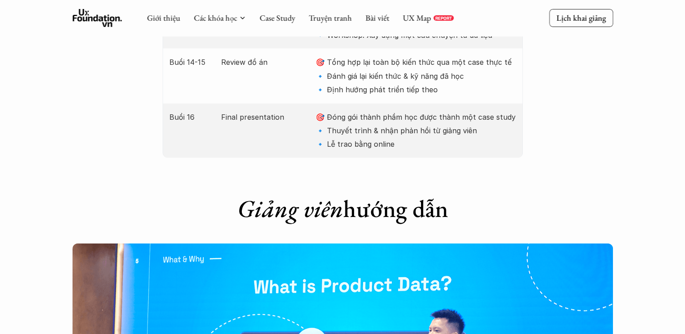
scroll to position [2071, 0]
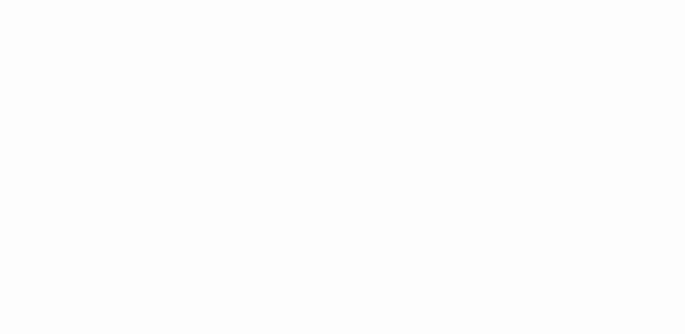
scroll to position [630, 0]
